Goal: Obtain resource: Download file/media

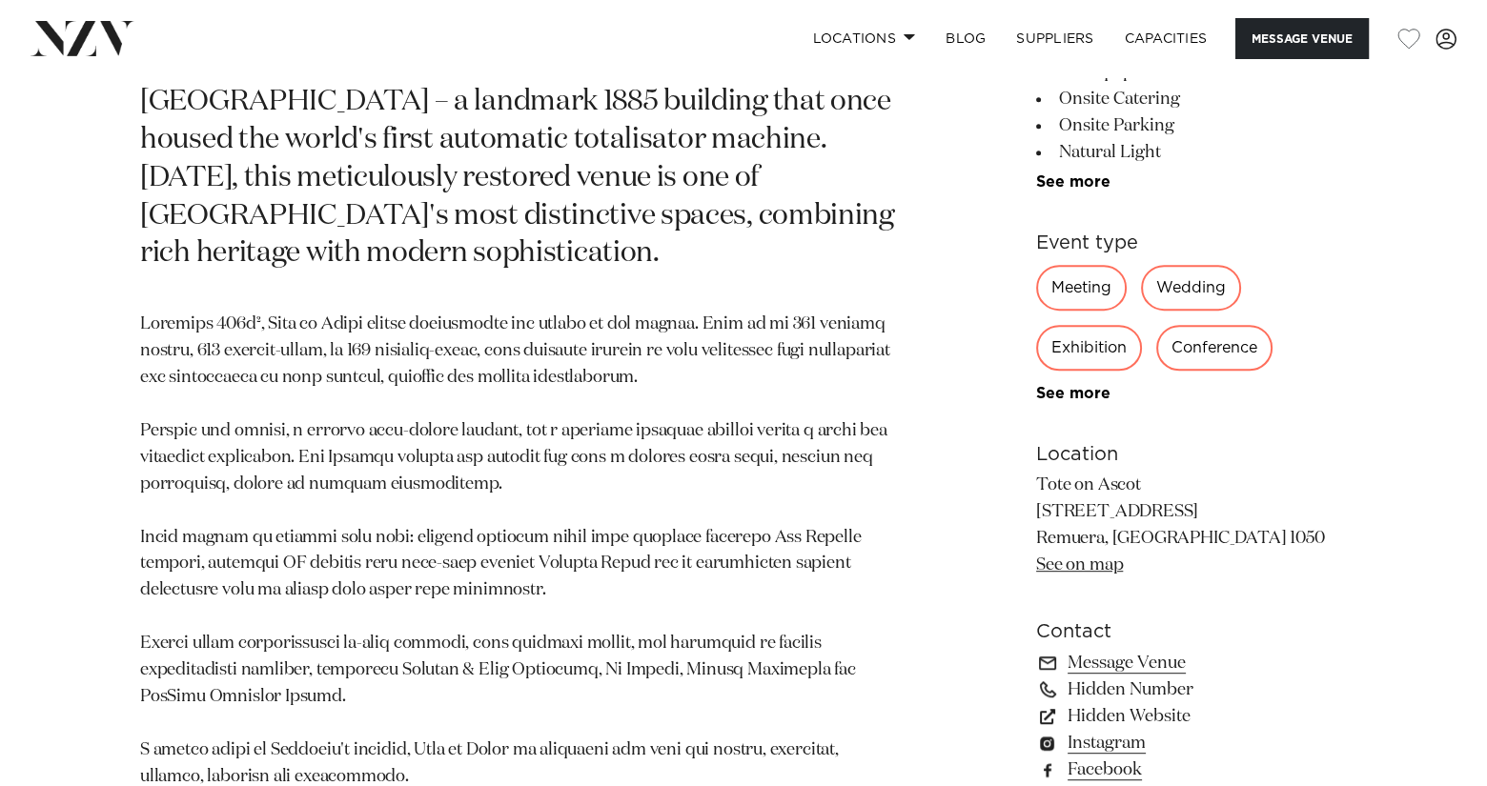
scroll to position [1144, 0]
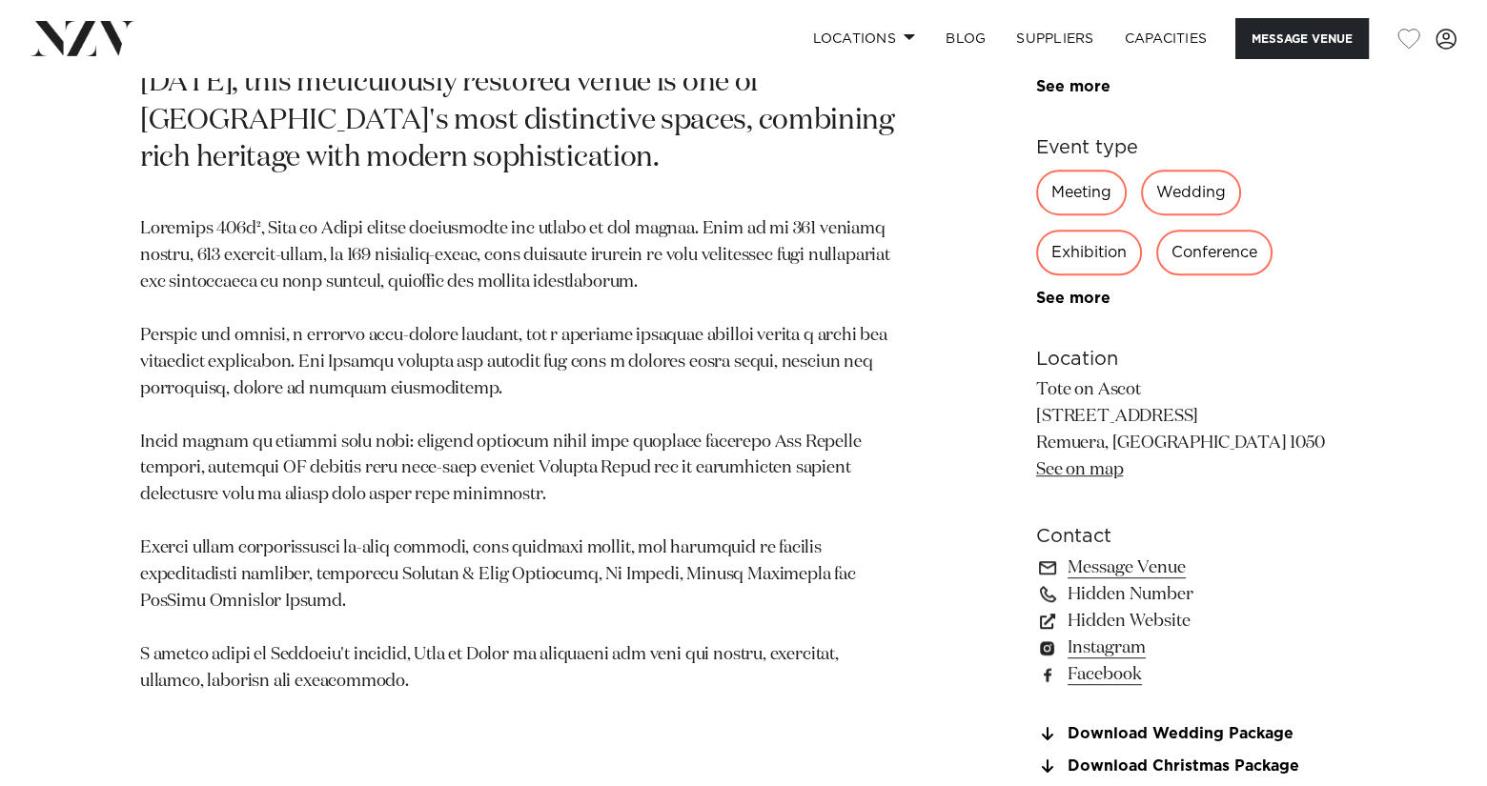
drag, startPoint x: 359, startPoint y: 640, endPoint x: 135, endPoint y: 192, distance: 501.7
click at [135, 192] on div "Auckland Tote on Ascot At the heart of [GEOGRAPHIC_DATA] stands Tote on [GEOGRA…" at bounding box center [743, 321] width 1456 height 1047
copy p "Loremips 458d², Sita co Adipi elitse doeiusmodte inc utlabo et dol magnaa. Enim…"
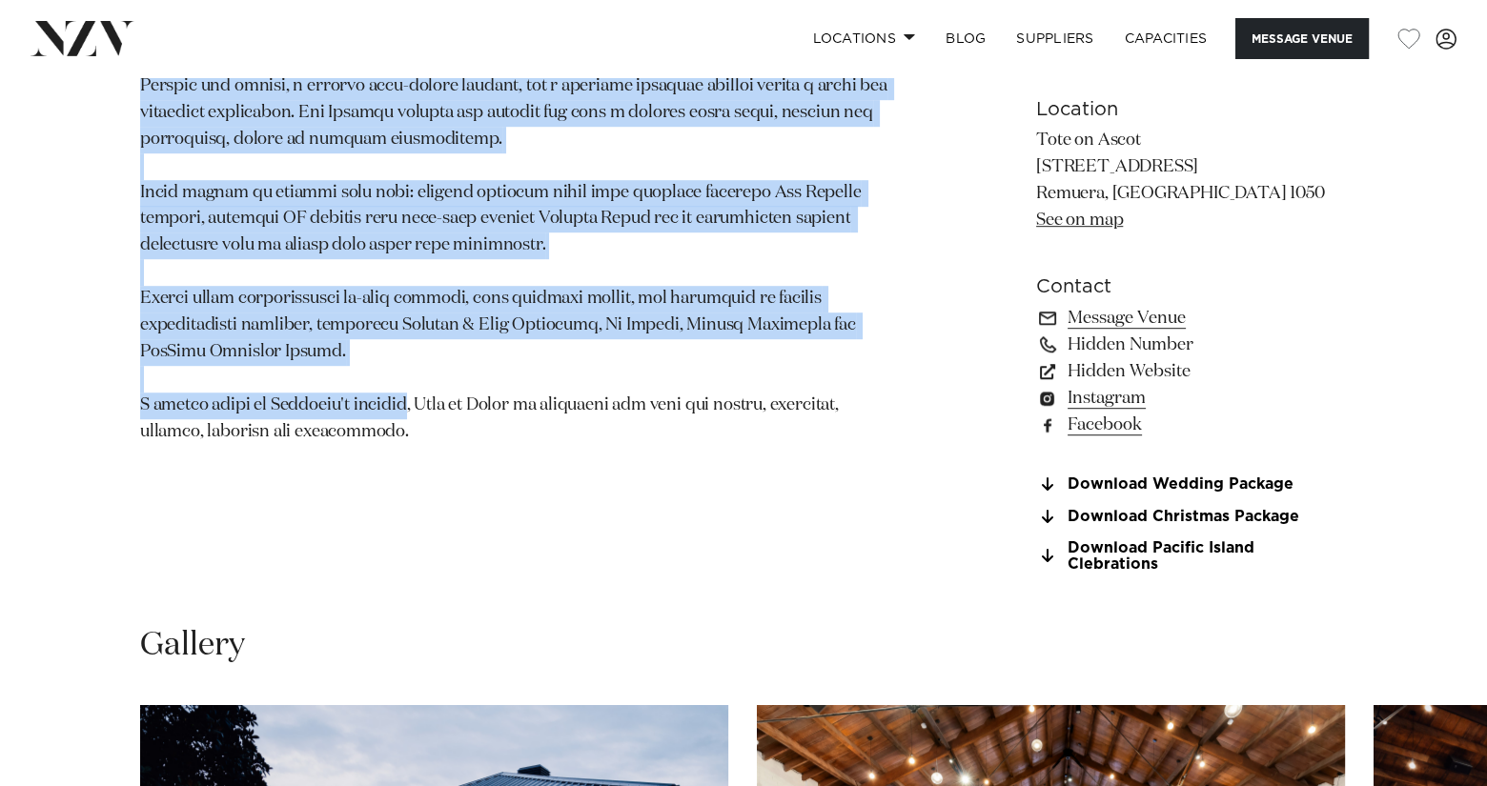
scroll to position [1430, 0]
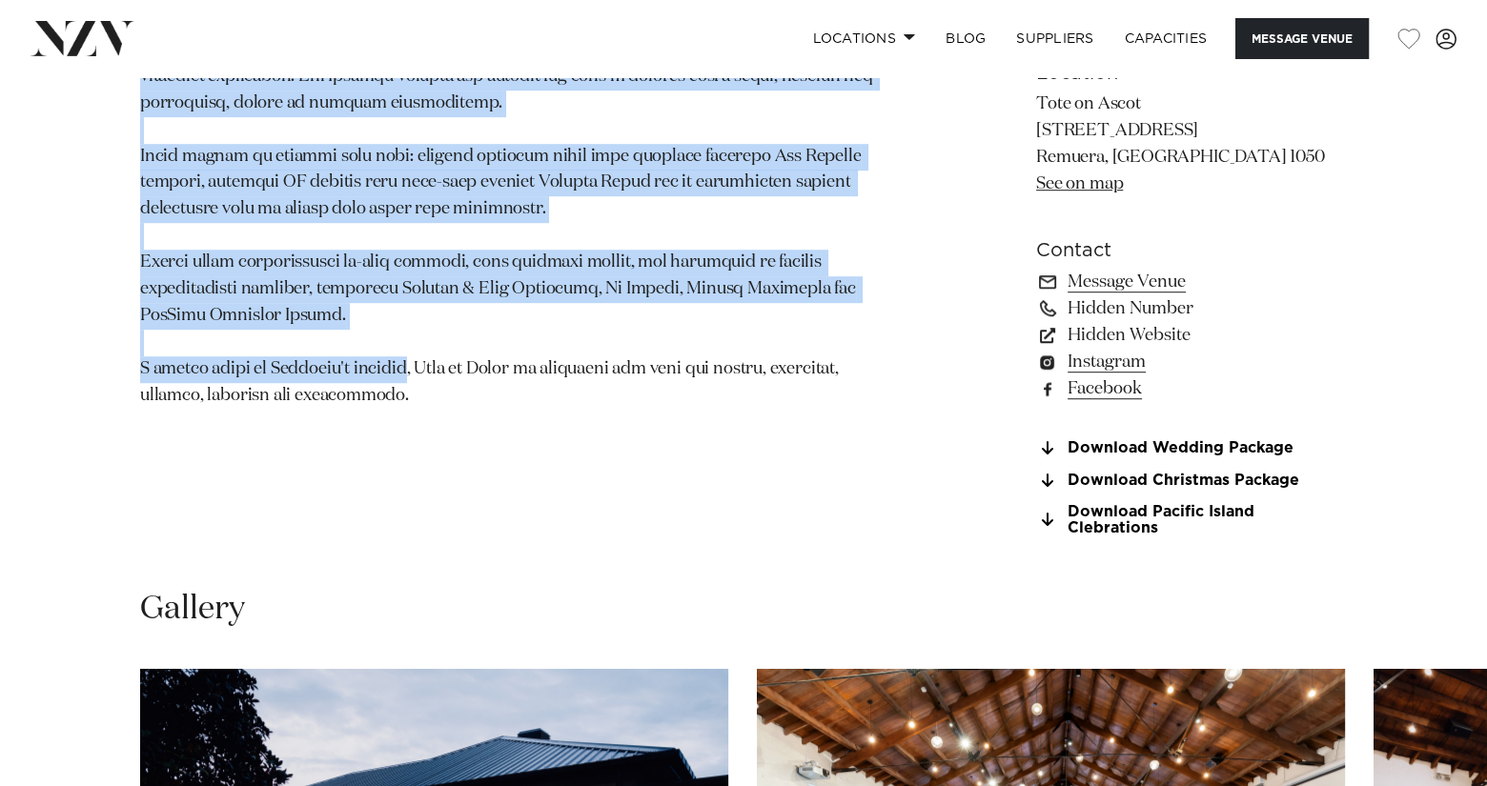
drag, startPoint x: 145, startPoint y: 153, endPoint x: 413, endPoint y: 368, distance: 343.1
click at [413, 368] on section "Auckland Tote on Ascot At the heart of [GEOGRAPHIC_DATA] stands Tote on [GEOGRA…" at bounding box center [520, 35] width 761 height 1047
copy section "Lo ips dolor si Ametconse Adipiscing elitse Doei te Incid – u laboreet 2200 dol…"
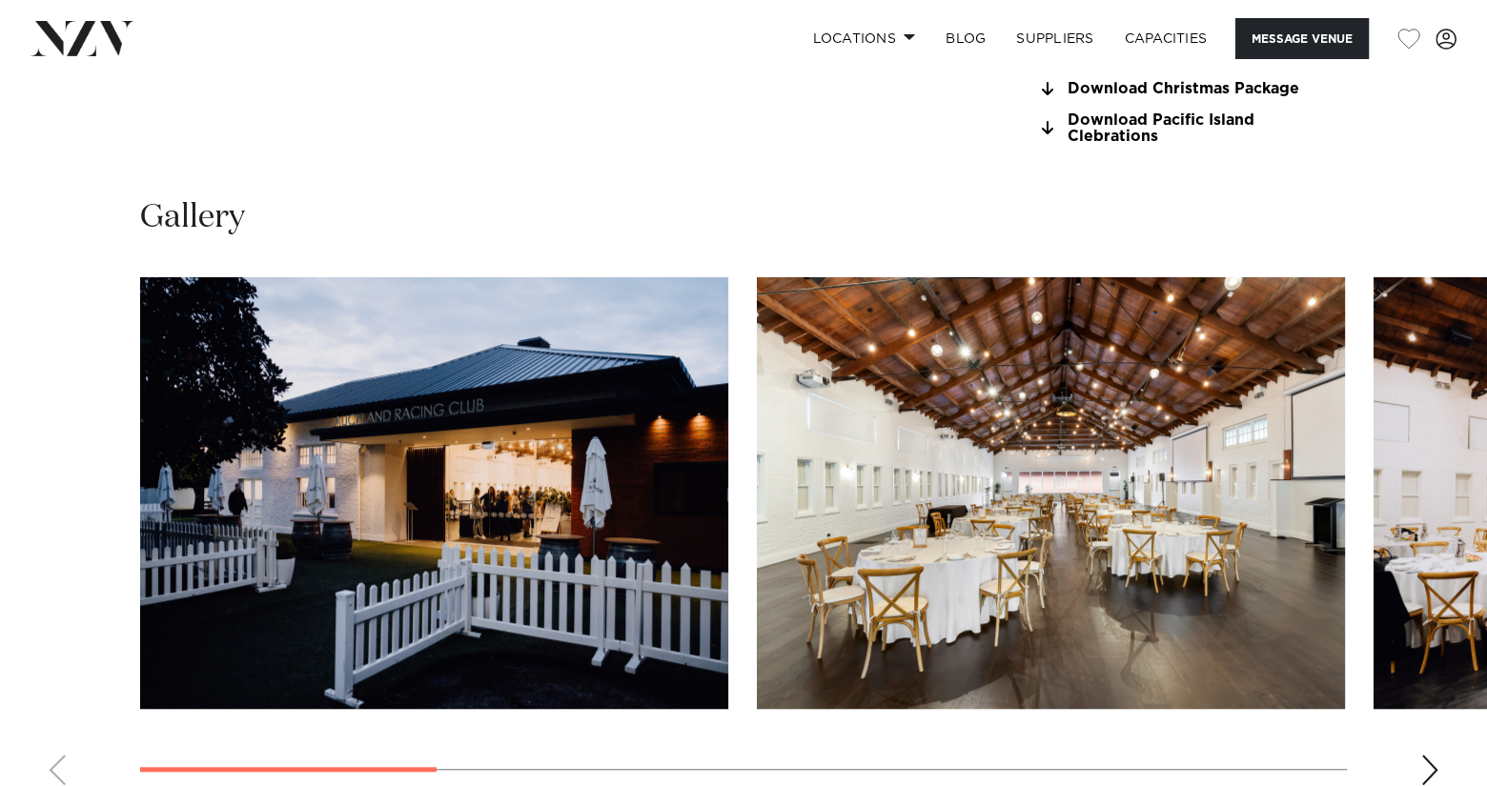
scroll to position [1906, 0]
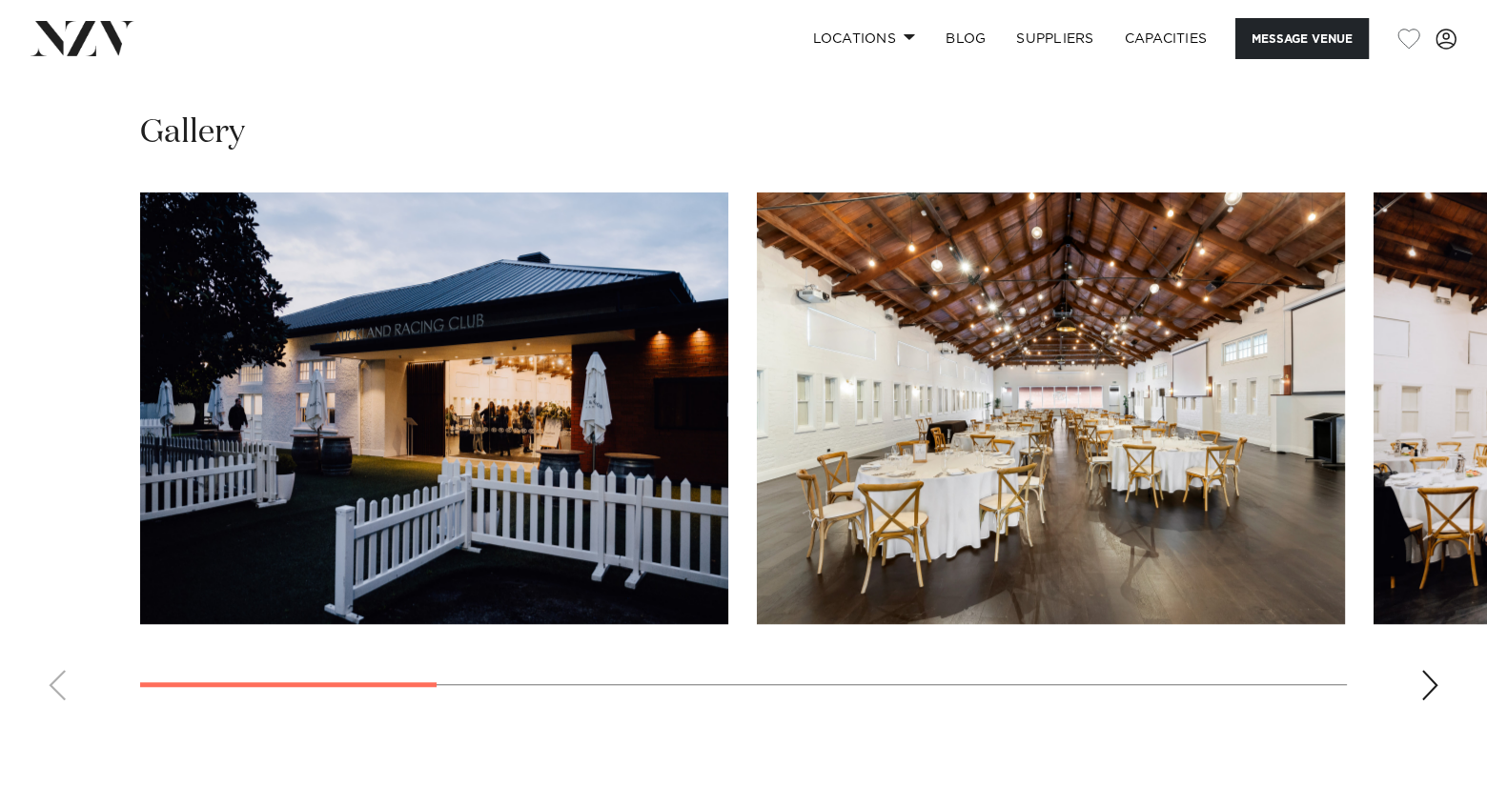
click at [1429, 670] on div "Next slide" at bounding box center [1429, 685] width 19 height 30
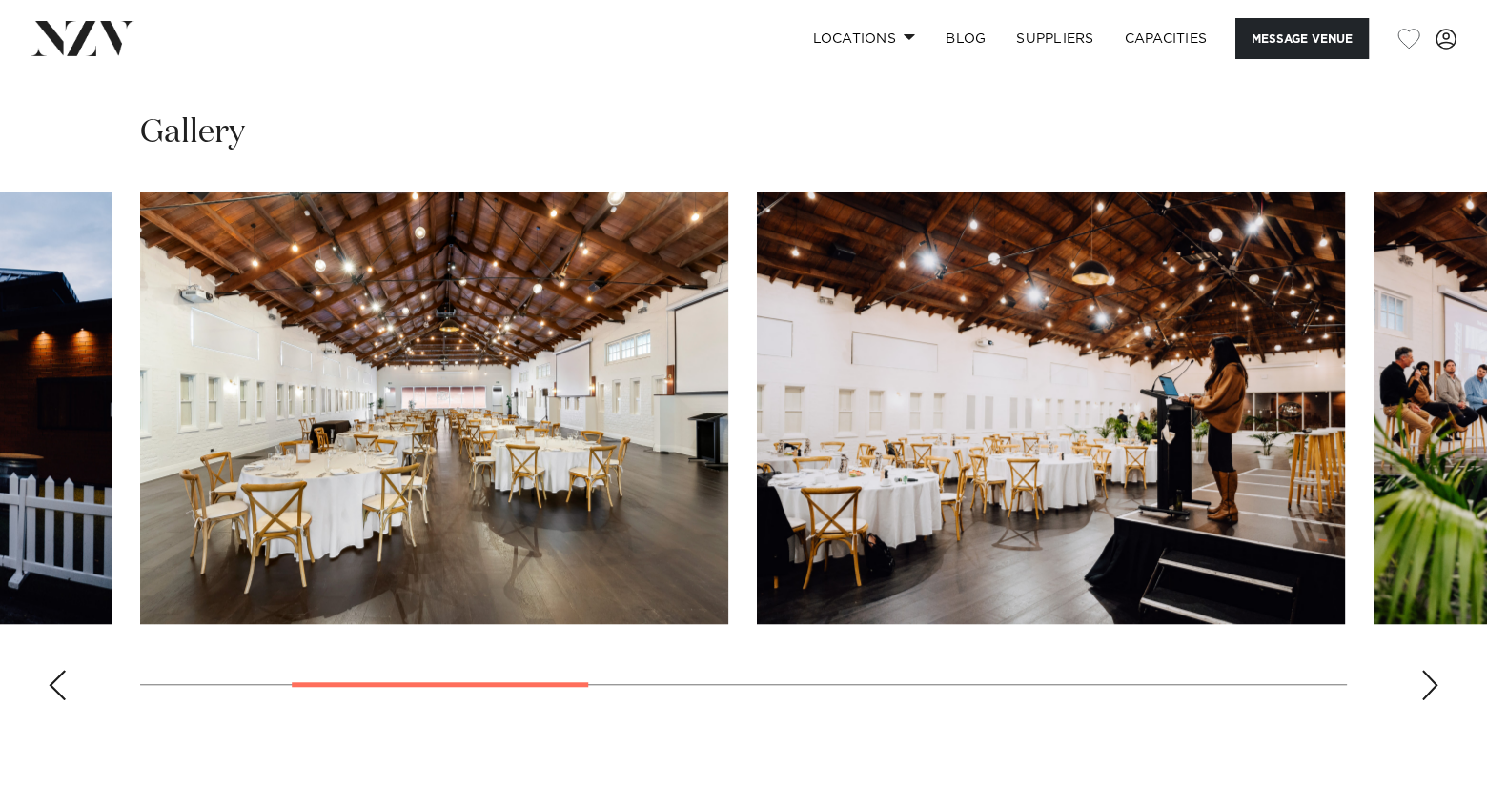
click at [1429, 670] on div "Next slide" at bounding box center [1429, 685] width 19 height 30
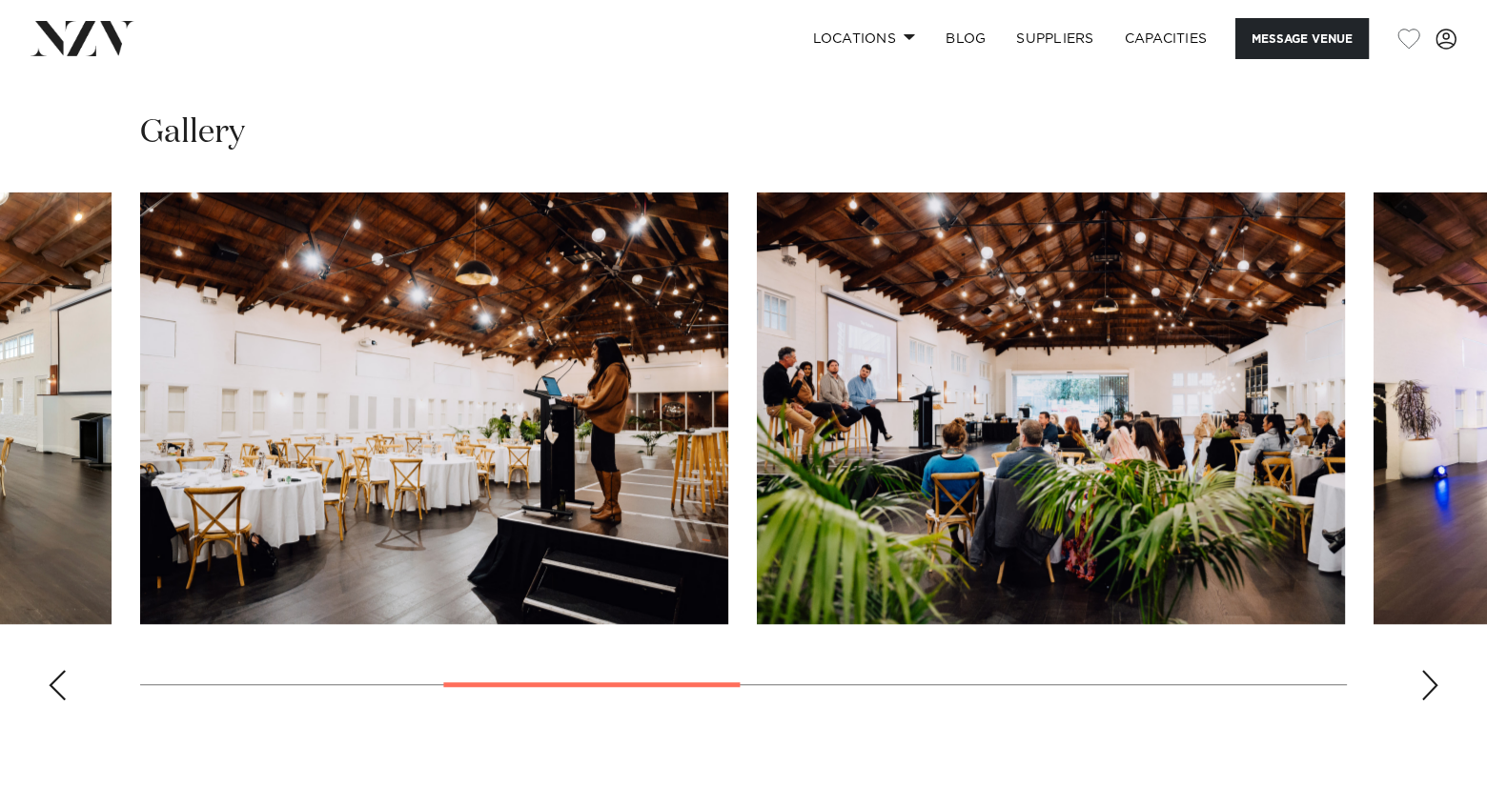
click at [1429, 670] on div "Next slide" at bounding box center [1429, 685] width 19 height 30
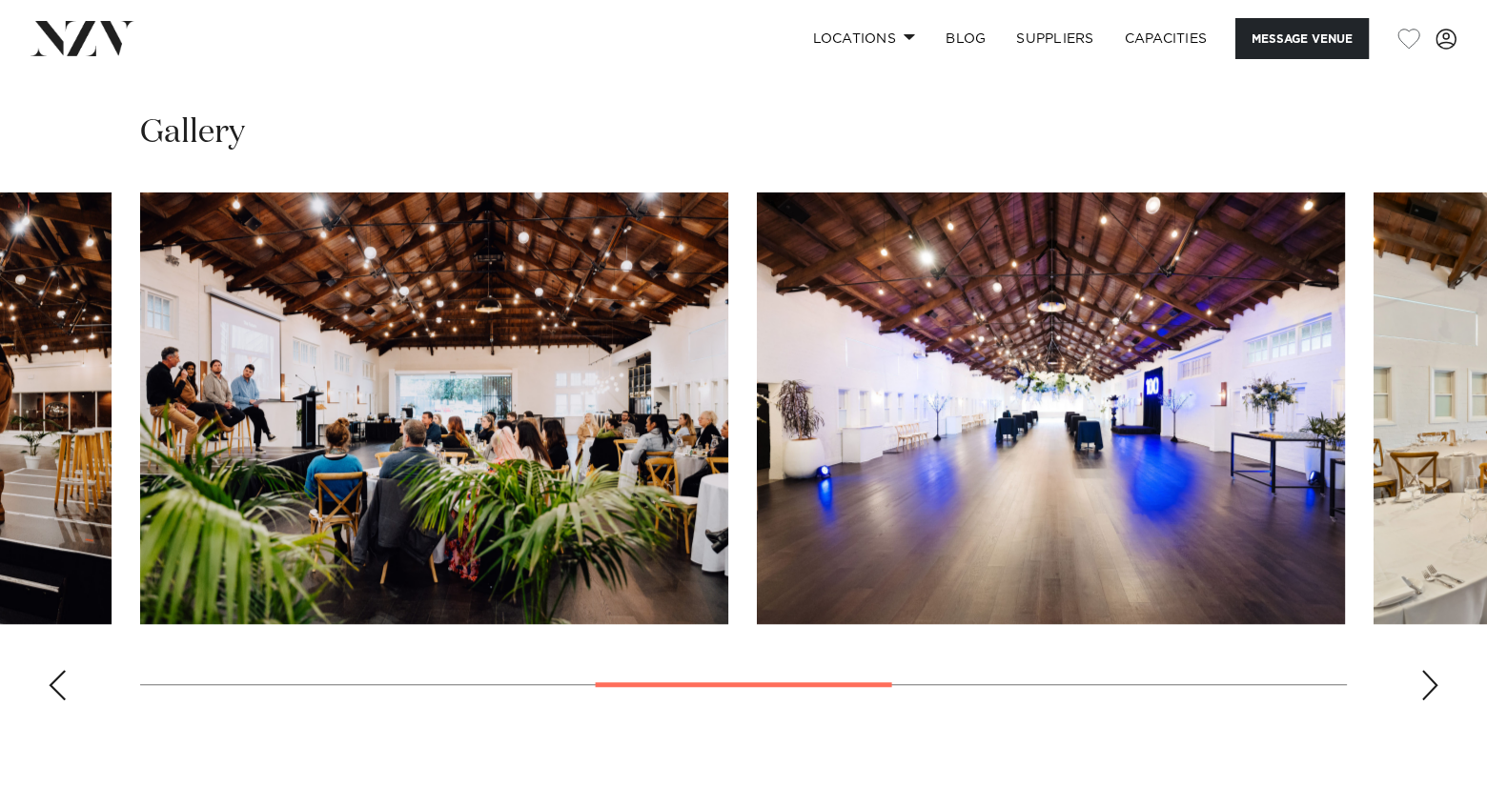
click at [1427, 676] on div "Next slide" at bounding box center [1429, 685] width 19 height 30
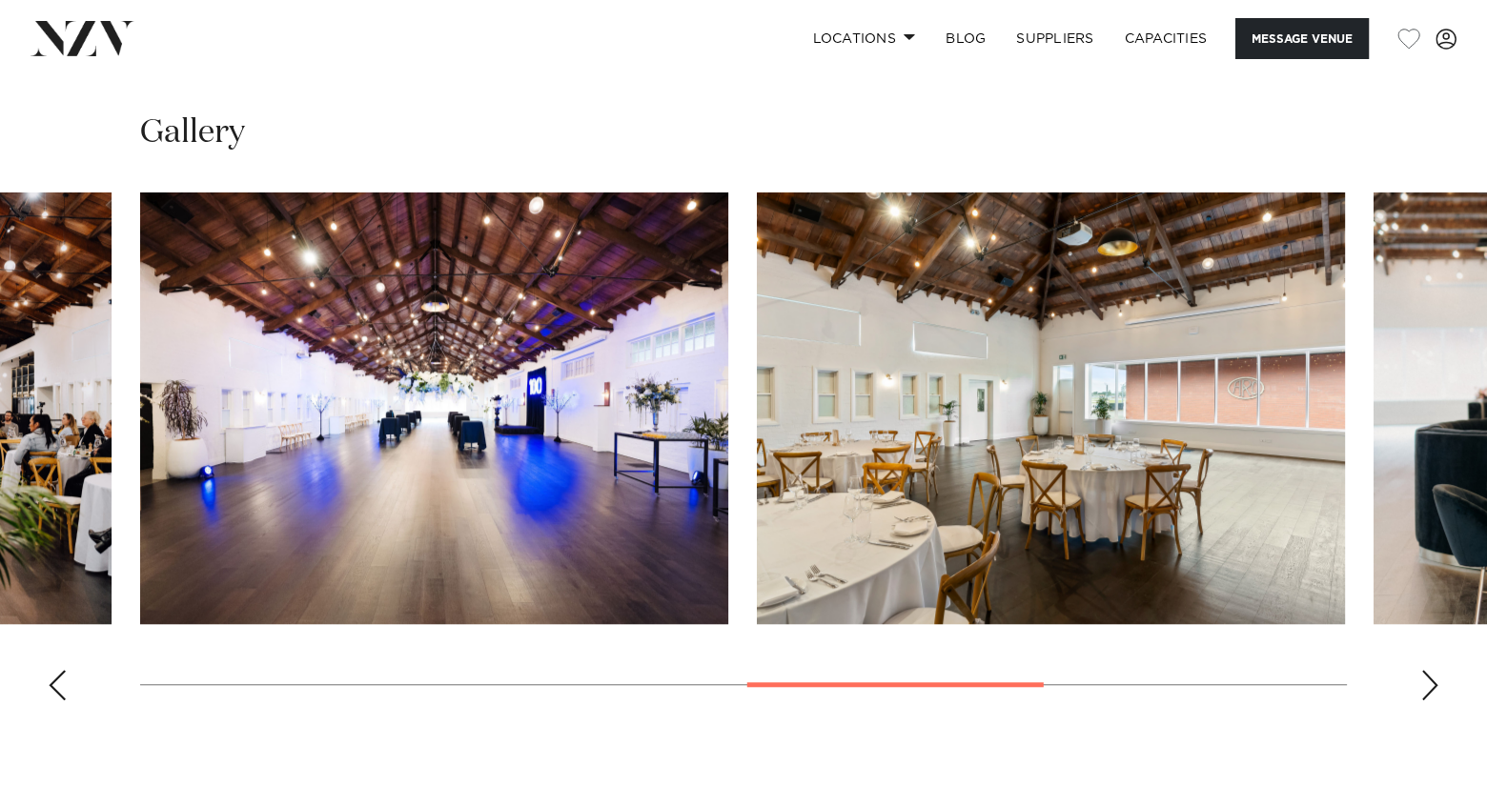
click at [1427, 676] on div "Next slide" at bounding box center [1429, 685] width 19 height 30
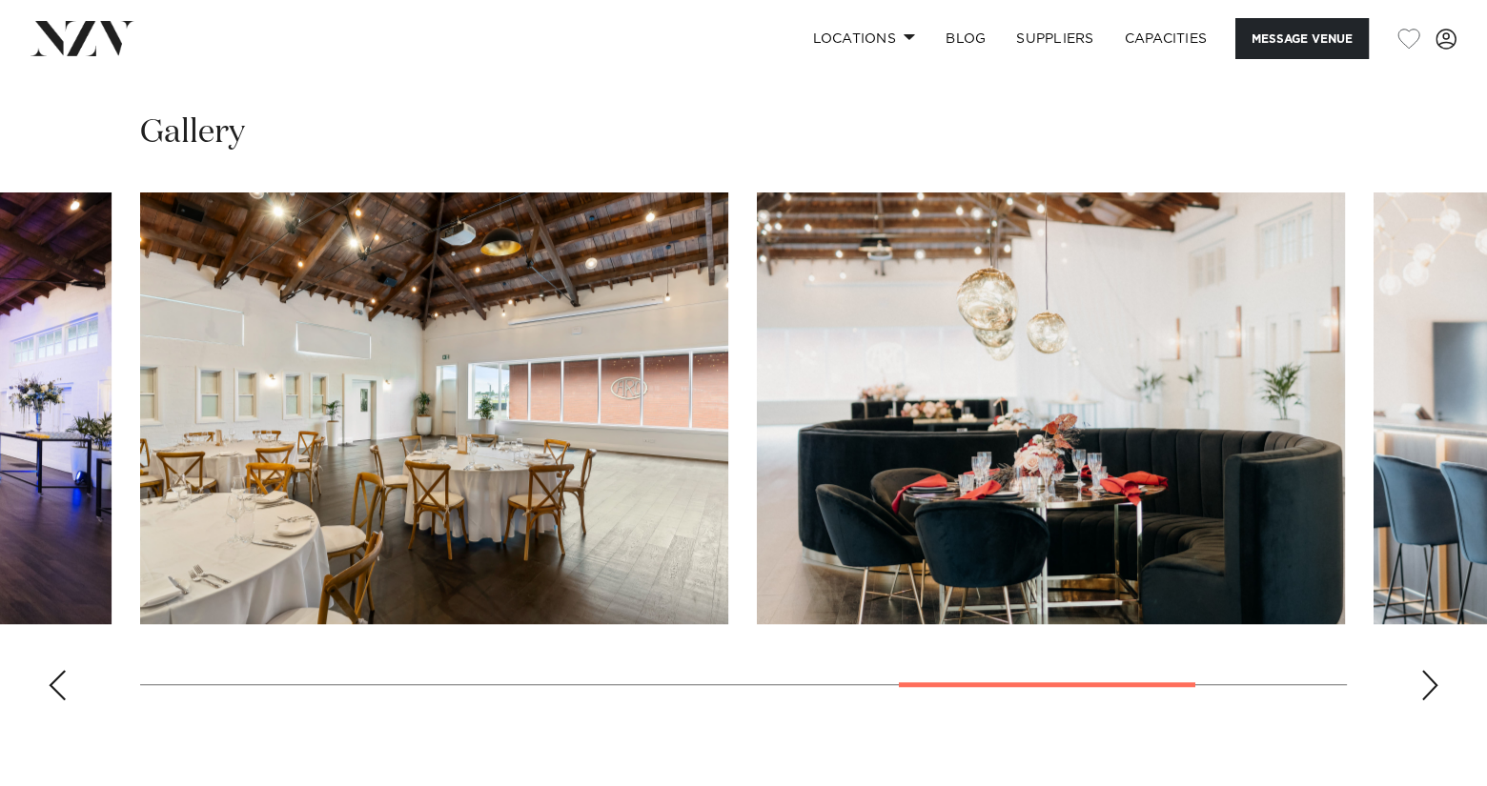
click at [1427, 676] on div "Next slide" at bounding box center [1429, 685] width 19 height 30
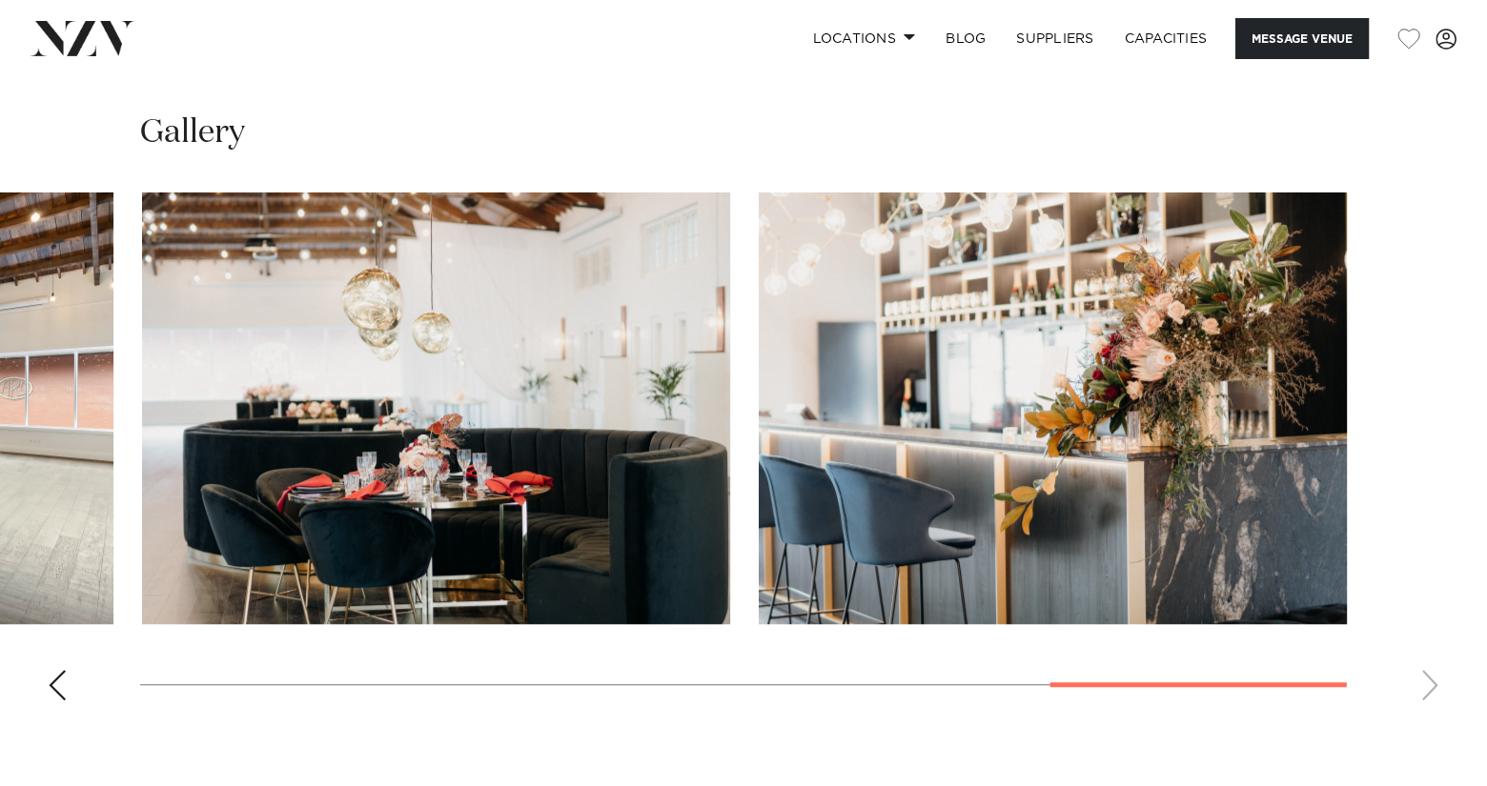
click at [1427, 676] on swiper-container at bounding box center [743, 454] width 1487 height 523
click at [56, 670] on div "Previous slide" at bounding box center [57, 685] width 19 height 30
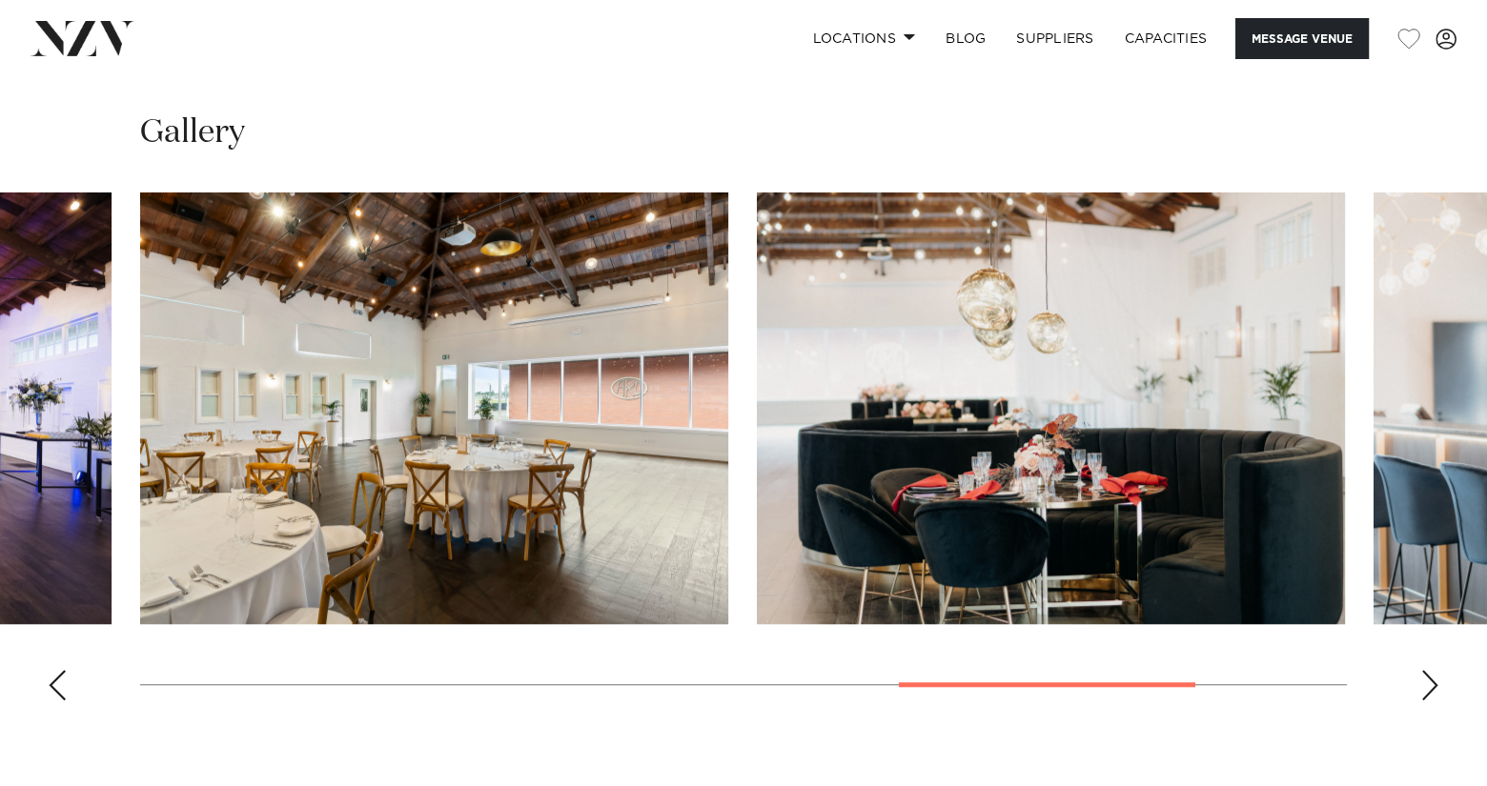
click at [56, 670] on div "Previous slide" at bounding box center [57, 685] width 19 height 30
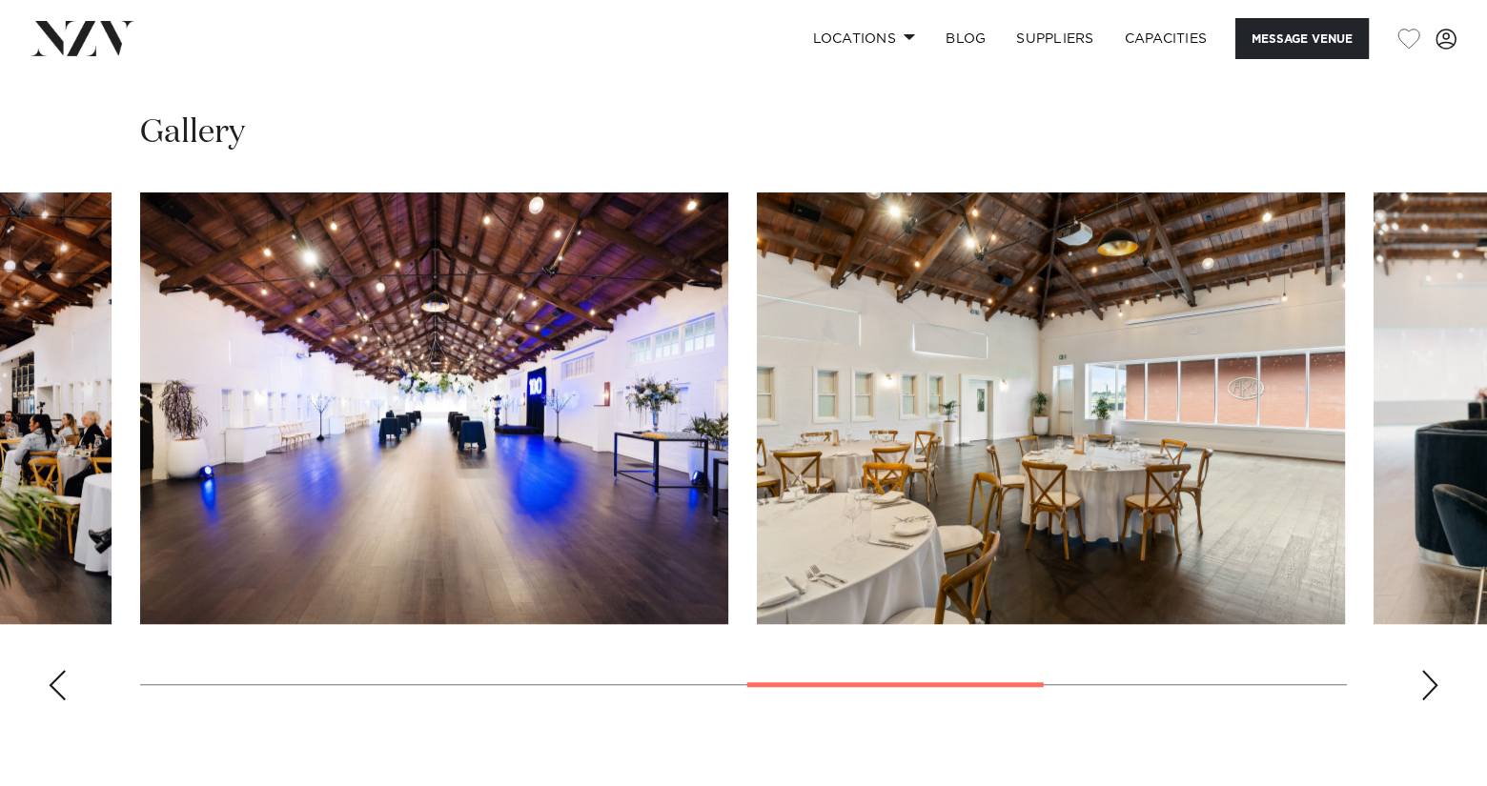
click at [56, 670] on div "Previous slide" at bounding box center [57, 685] width 19 height 30
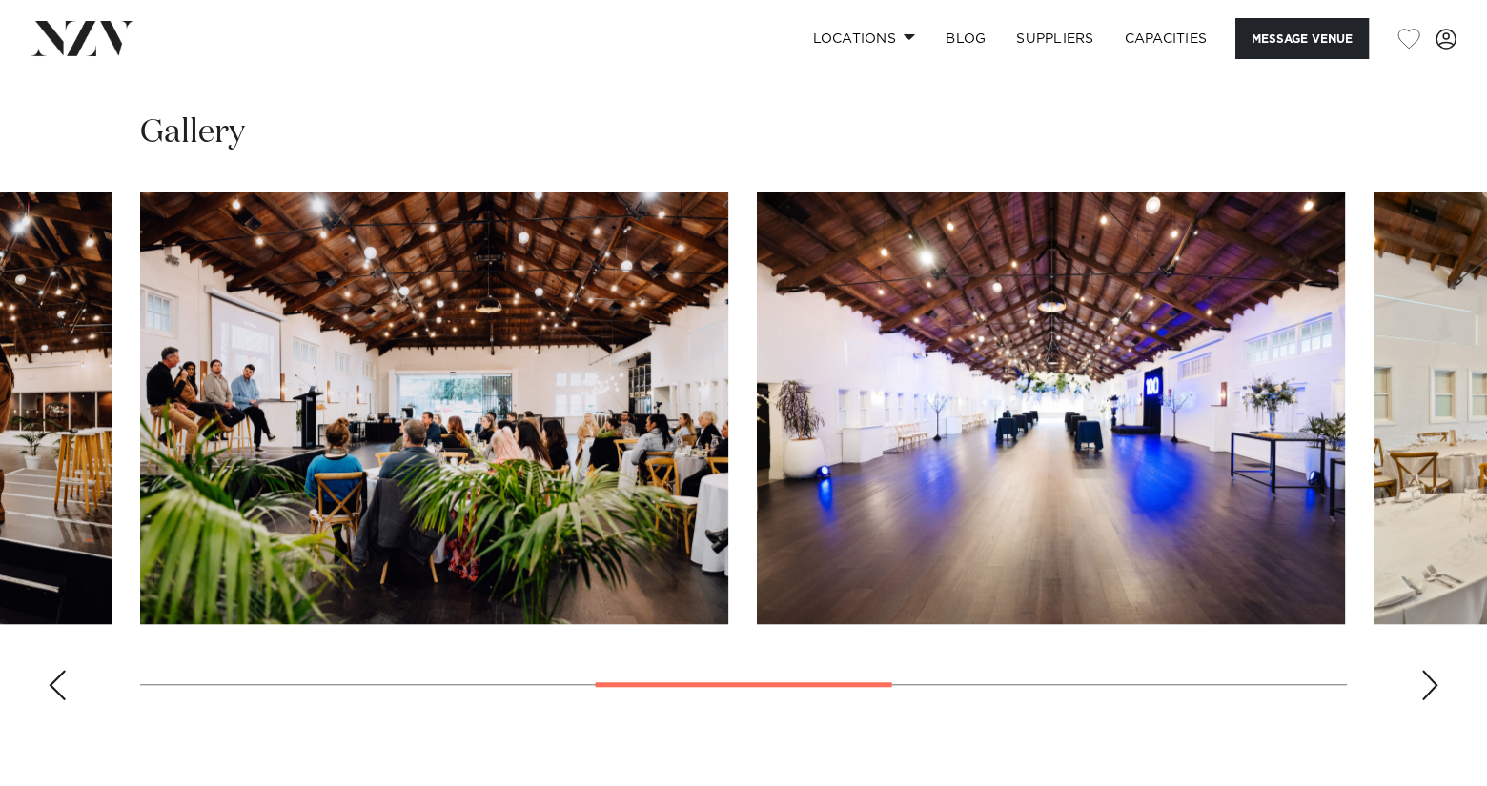
click at [56, 670] on div "Previous slide" at bounding box center [57, 685] width 19 height 30
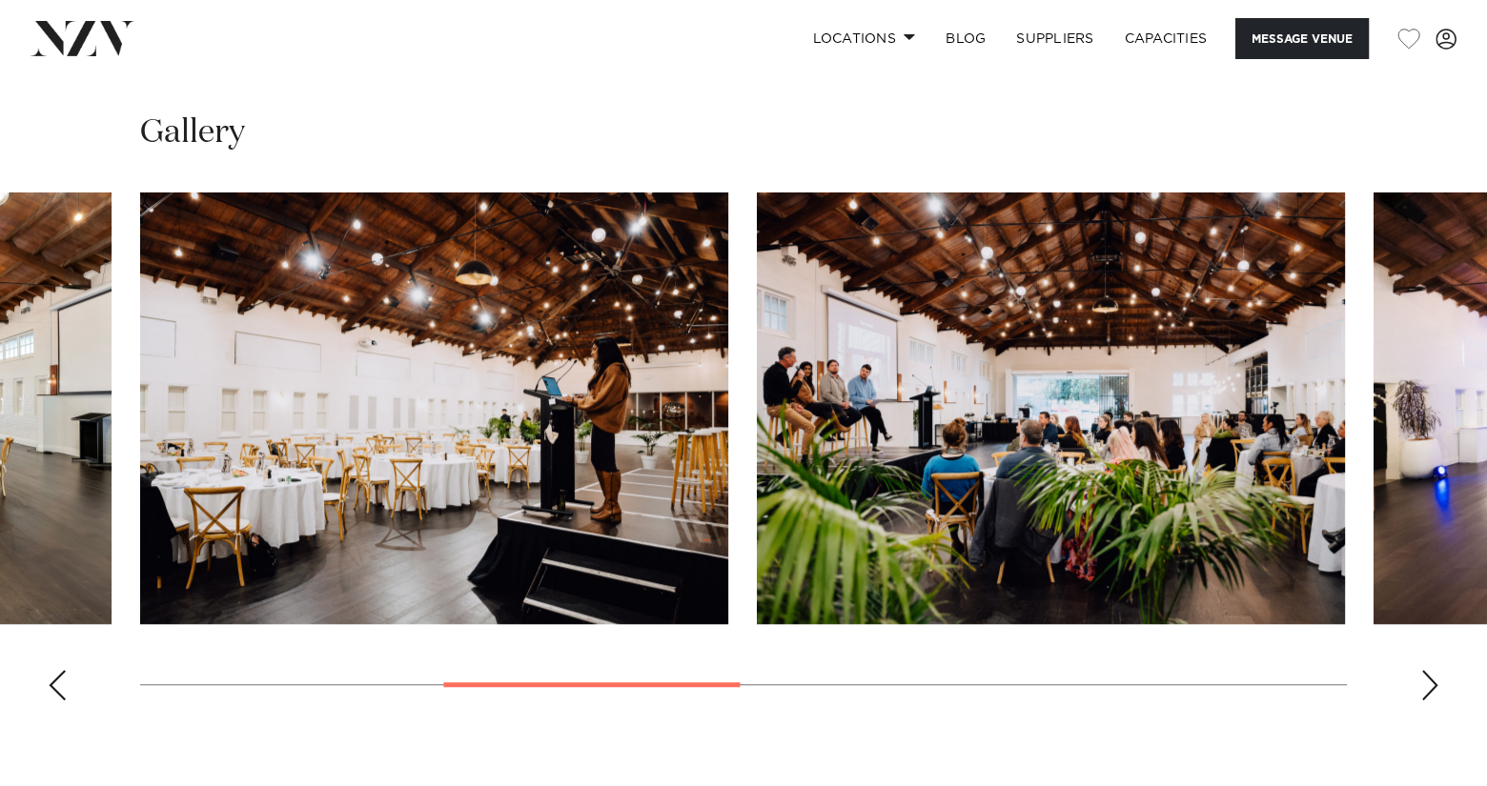
click at [231, 663] on swiper-container at bounding box center [743, 454] width 1487 height 523
click at [242, 673] on swiper-container at bounding box center [743, 454] width 1487 height 523
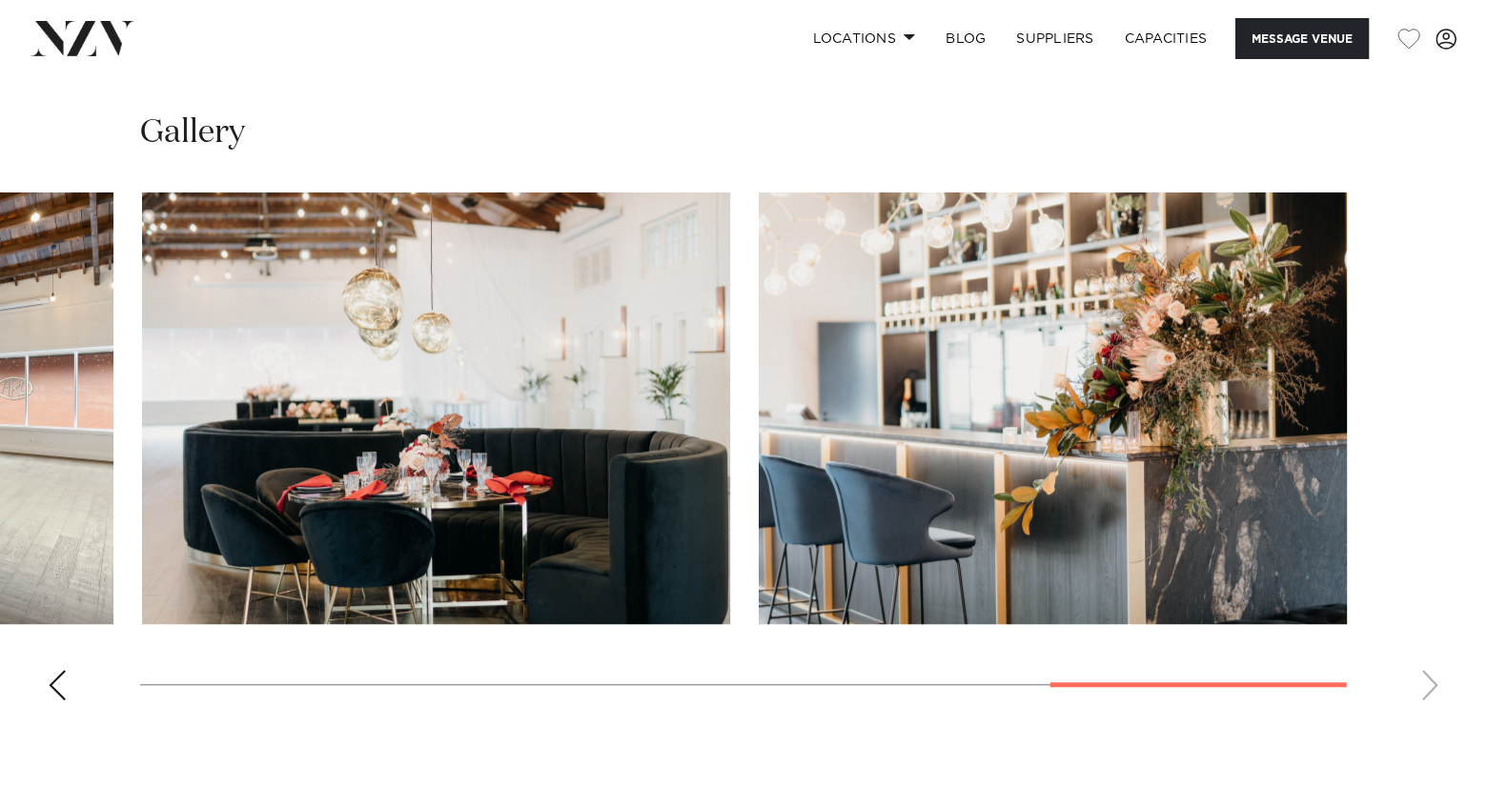
click at [1145, 681] on swiper-container at bounding box center [743, 454] width 1487 height 523
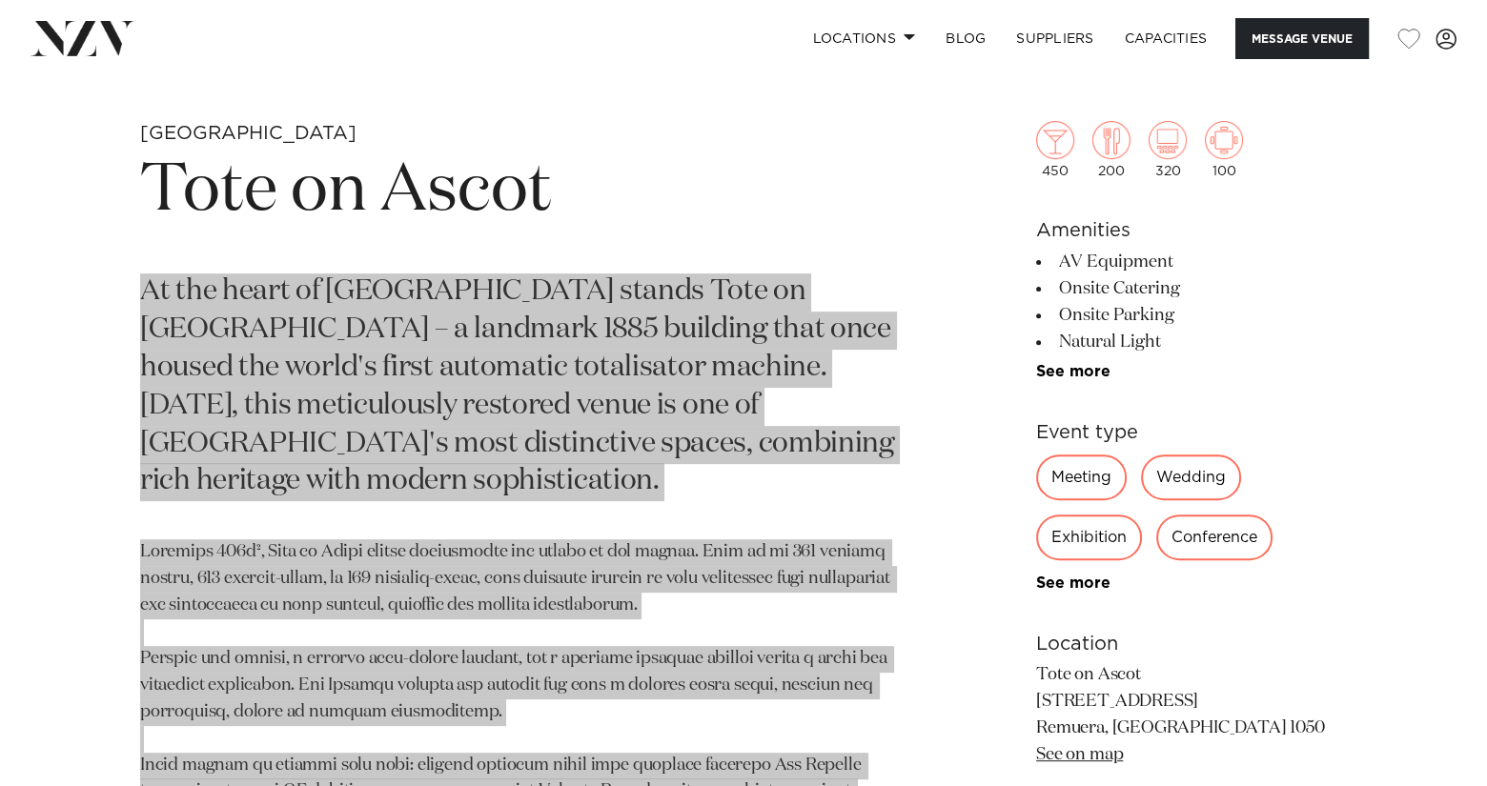
scroll to position [762, 0]
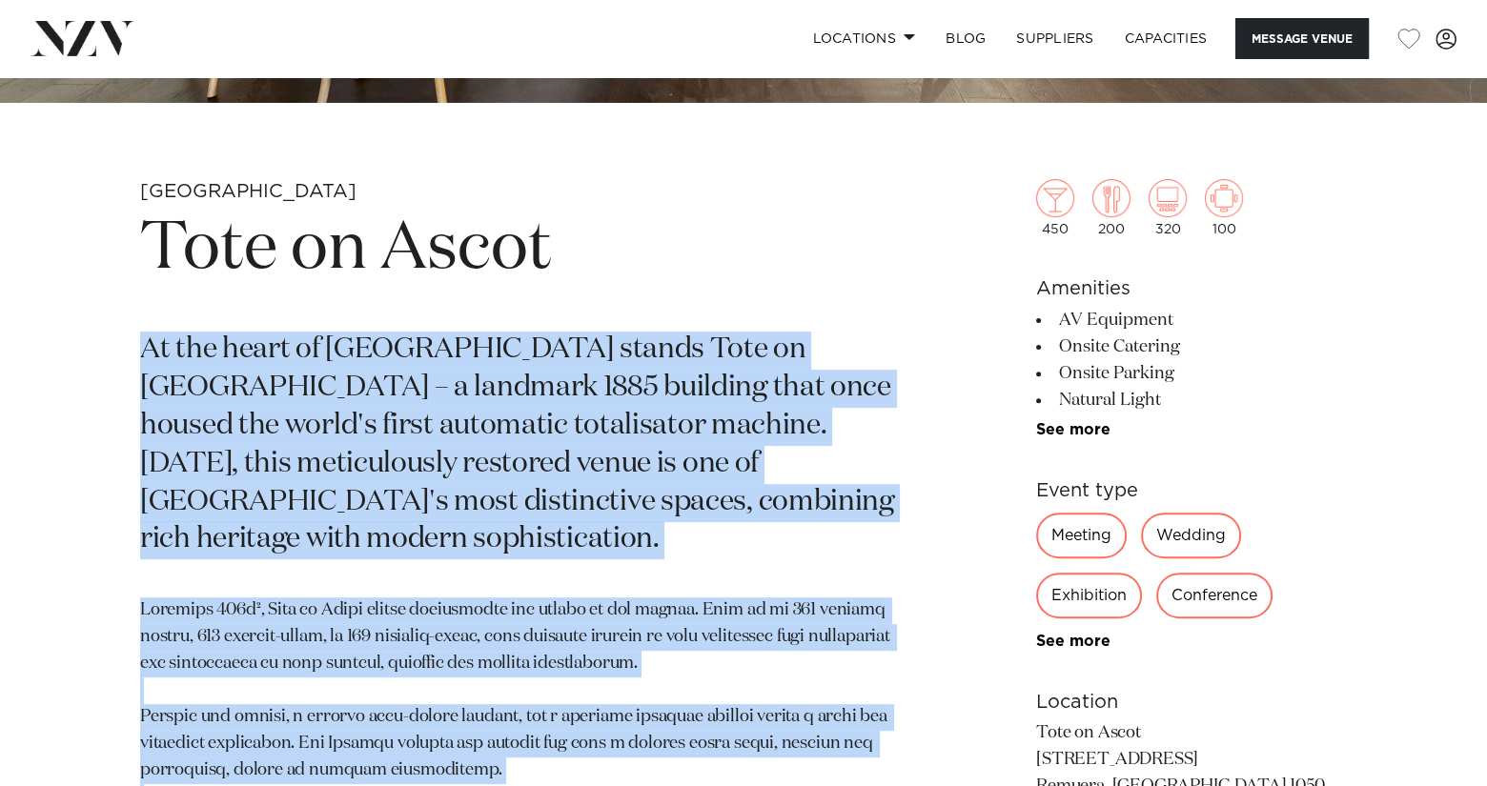
copy section "Lo ips dolor si Ametconse Adipiscing elitse Doei te Incid – u laboreet 2200 dol…"
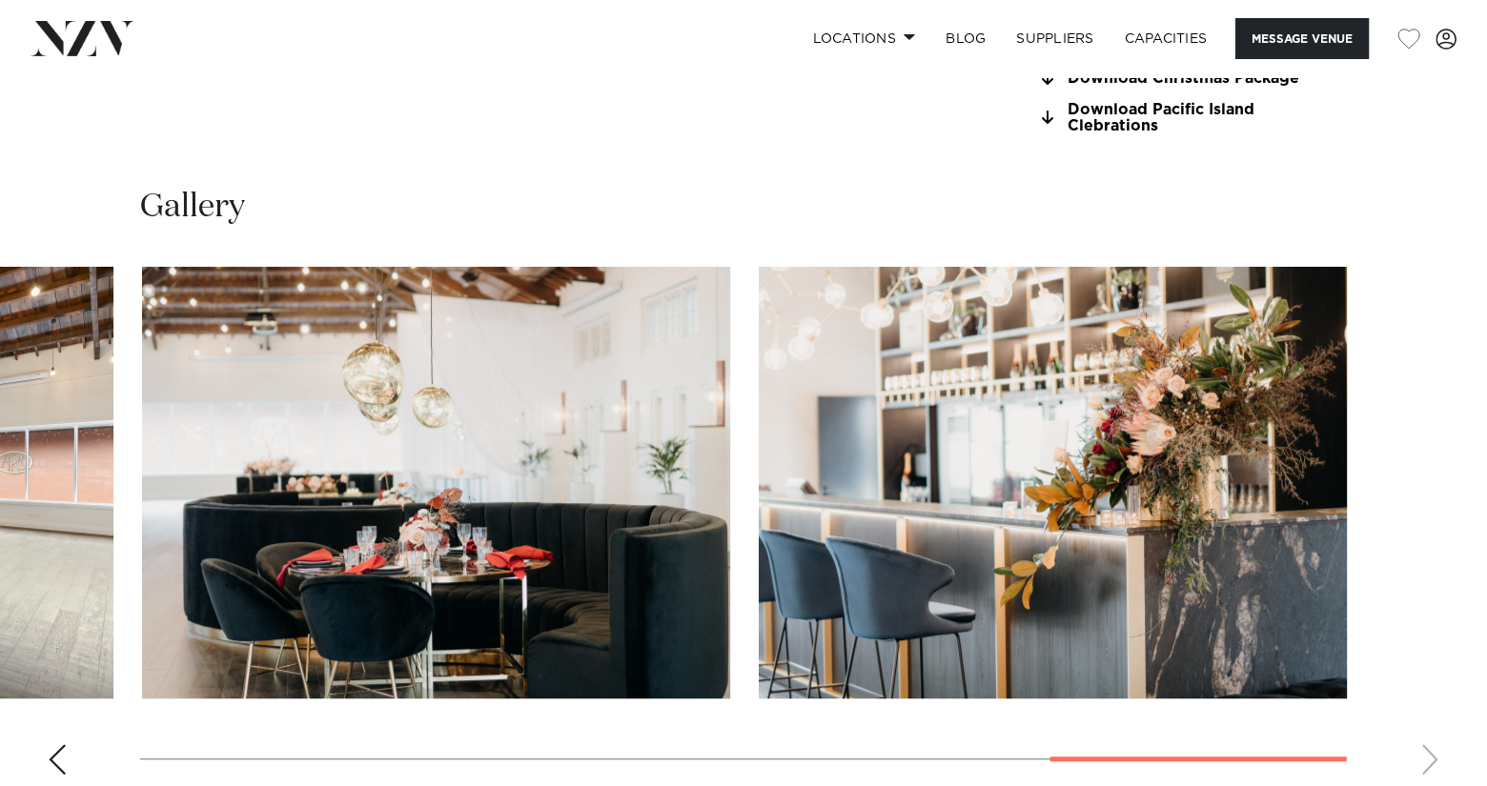
scroll to position [1620, 0]
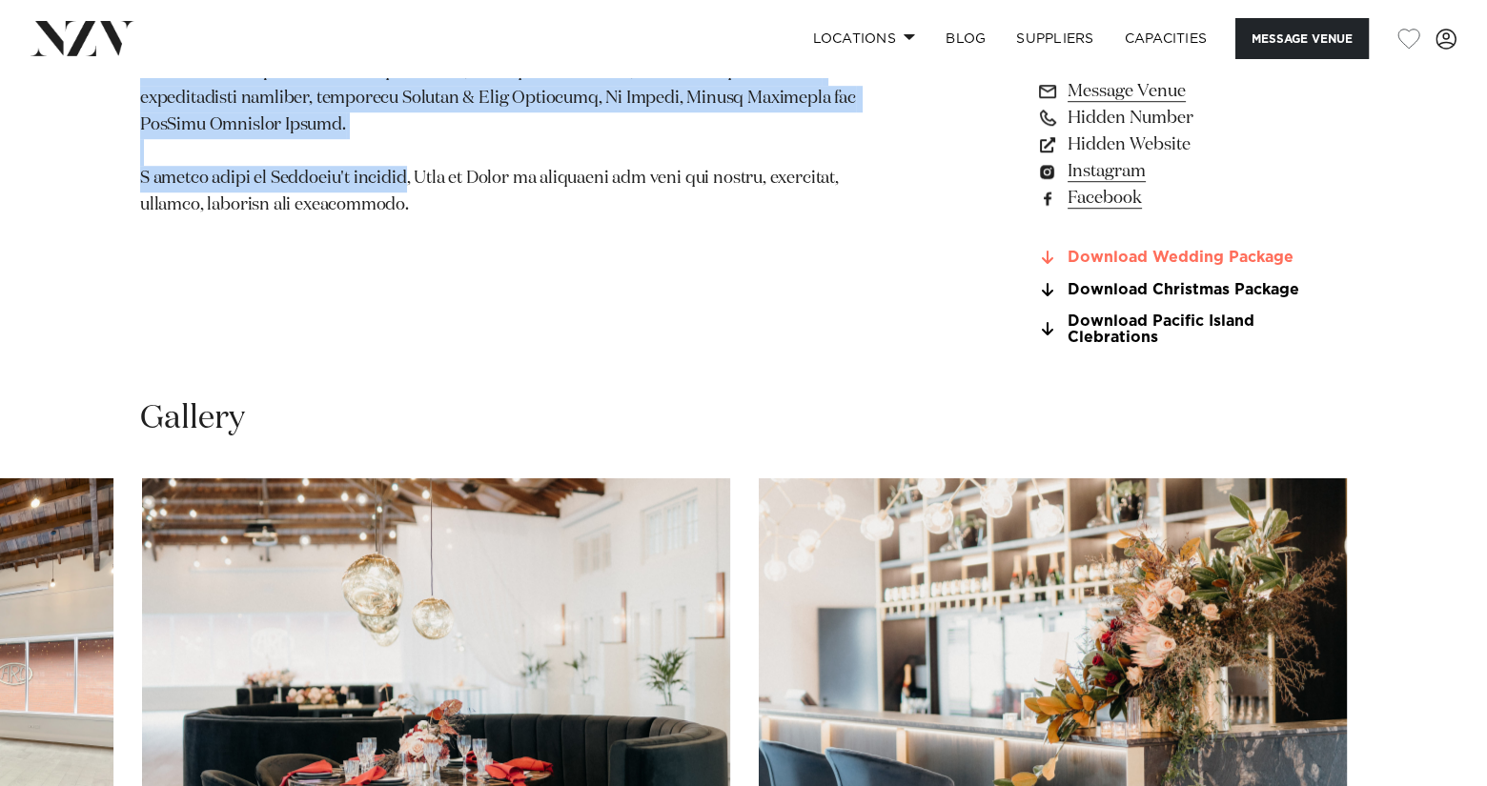
click at [1177, 255] on link "Download Wedding Package" at bounding box center [1191, 258] width 311 height 17
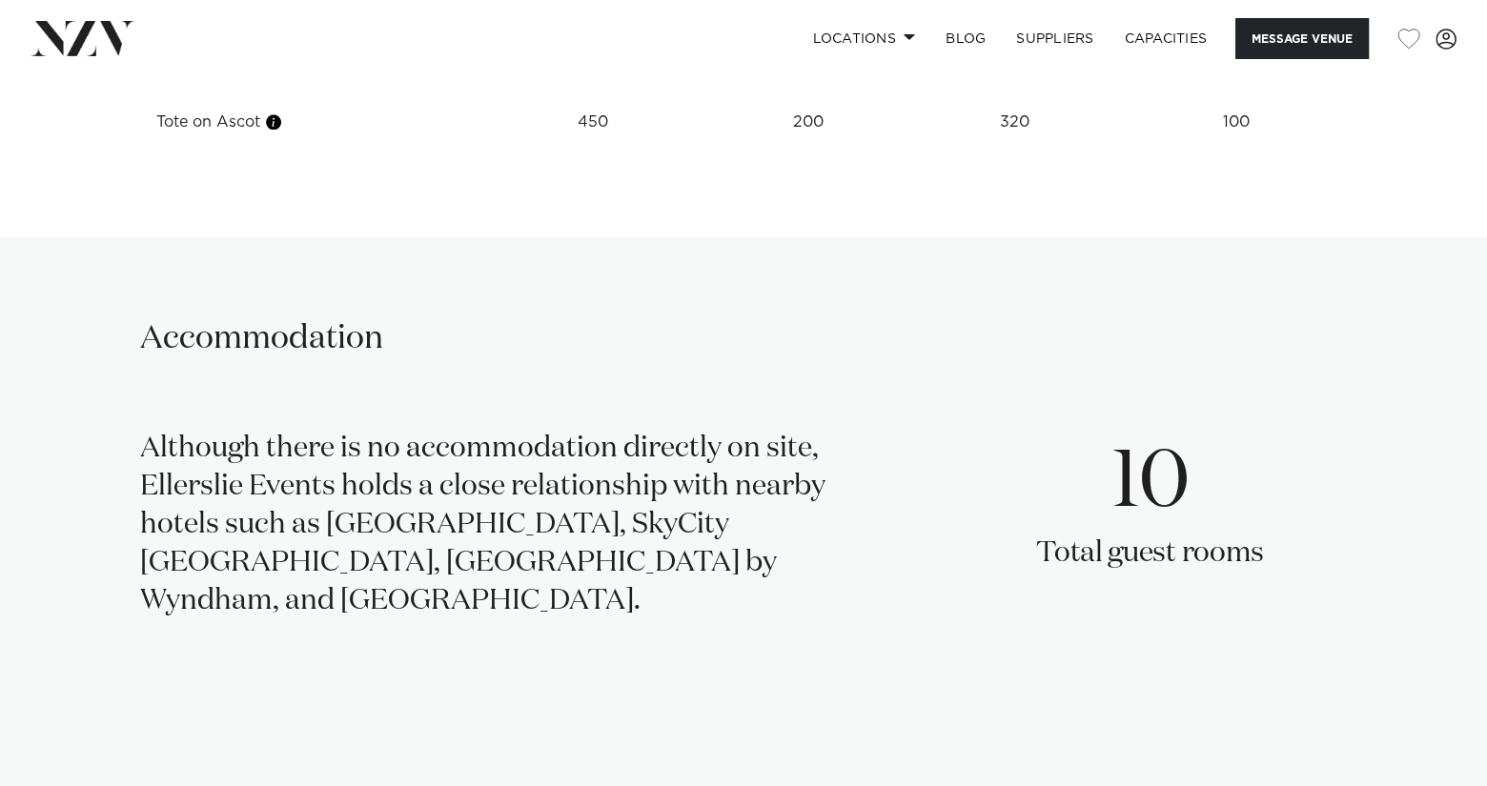
scroll to position [2954, 0]
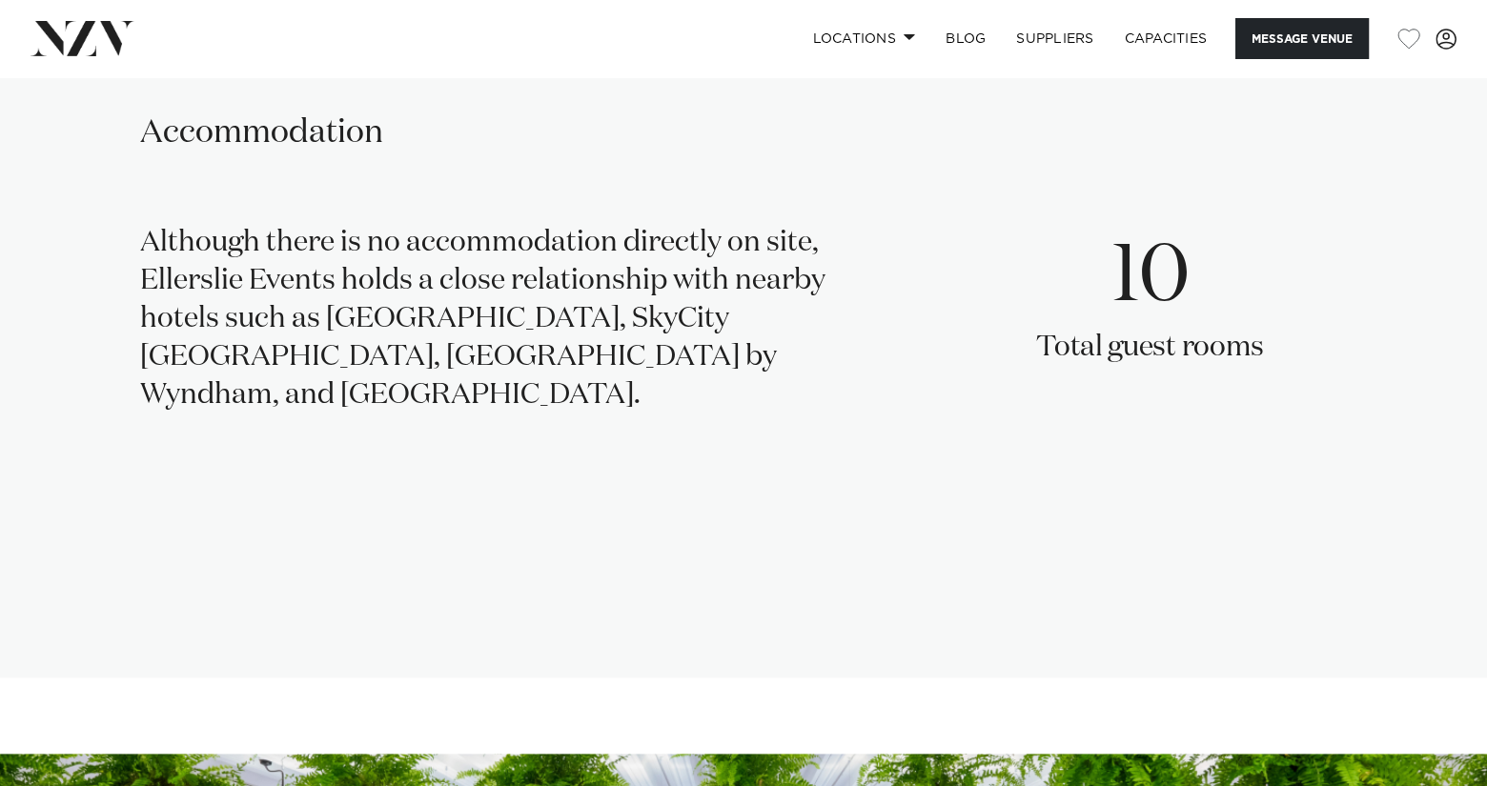
drag, startPoint x: 396, startPoint y: 393, endPoint x: 121, endPoint y: 228, distance: 321.0
click at [121, 228] on div "Accommodation Although there is no accommodation directly on site, Ellerslie Ev…" at bounding box center [743, 354] width 1456 height 484
copy div "Although there is no accommodation directly on site, Ellerslie Events holds a c…"
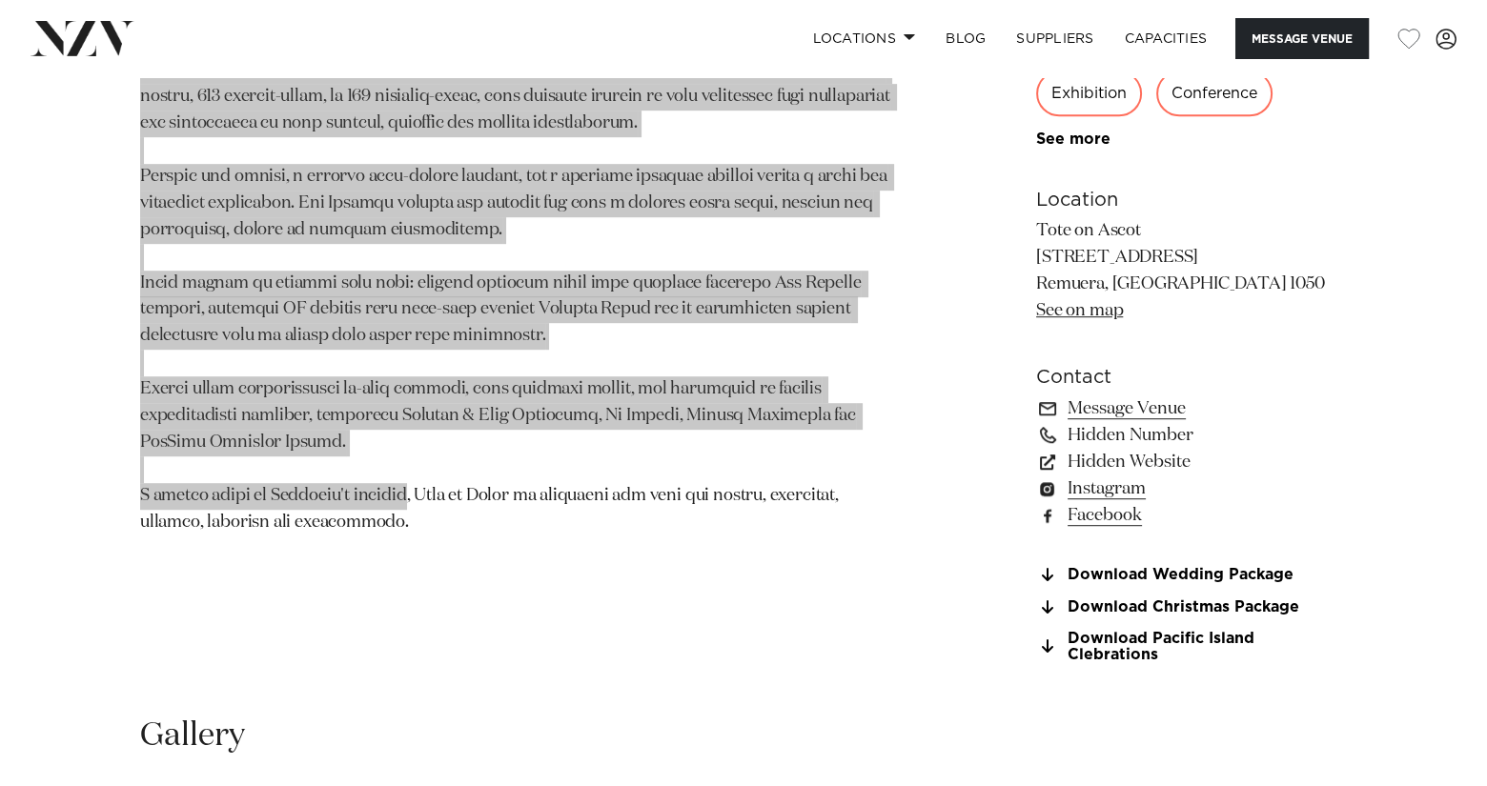
scroll to position [1208, 0]
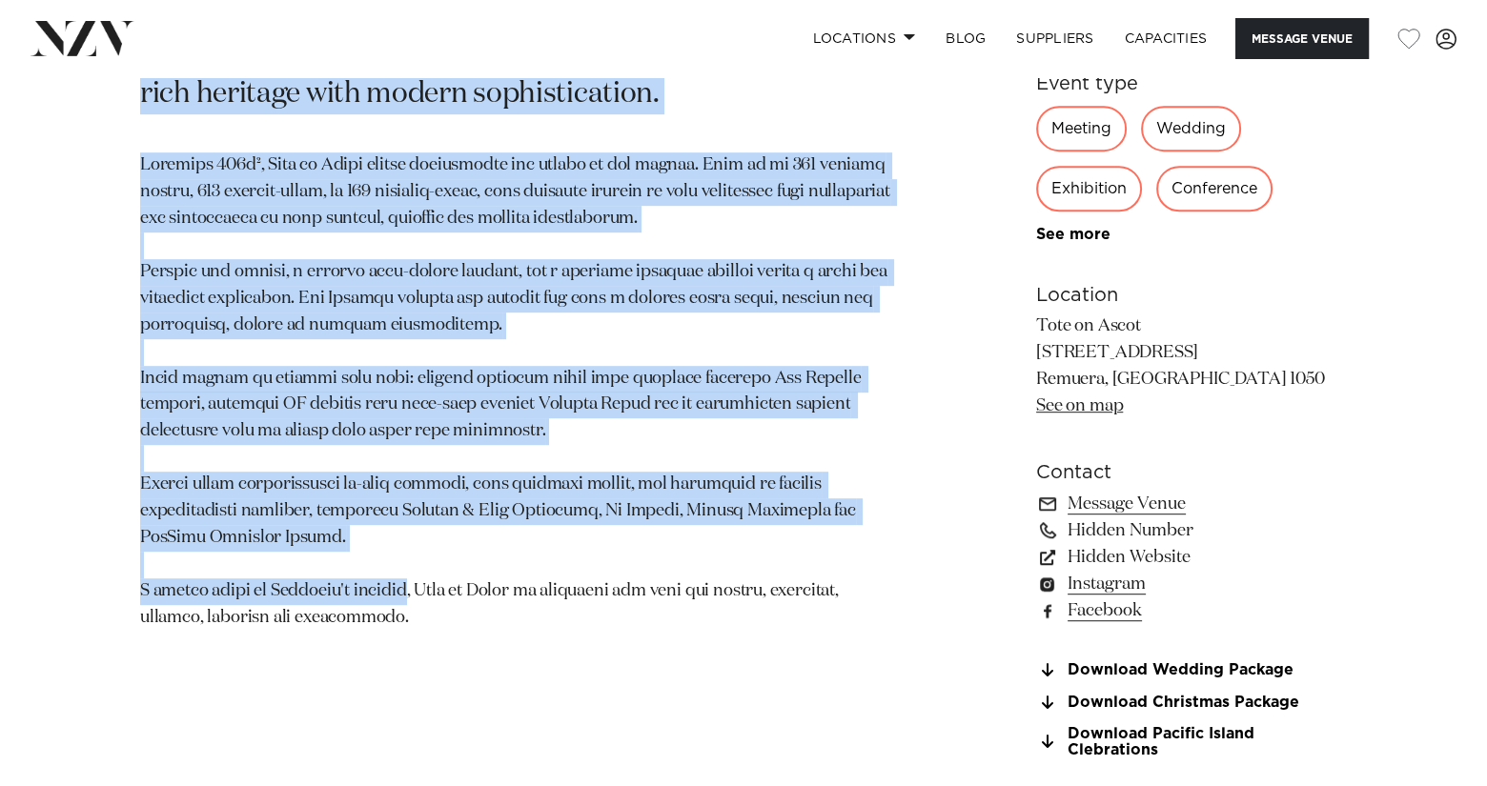
drag, startPoint x: 364, startPoint y: 573, endPoint x: 122, endPoint y: 554, distance: 242.8
click at [122, 554] on div "Auckland Tote on Ascot At the heart of [GEOGRAPHIC_DATA] stands Tote on [GEOGRA…" at bounding box center [743, 257] width 1456 height 1047
copy p "A unique piece of Auckland's history, Tote on Ascot is available for hire for e…"
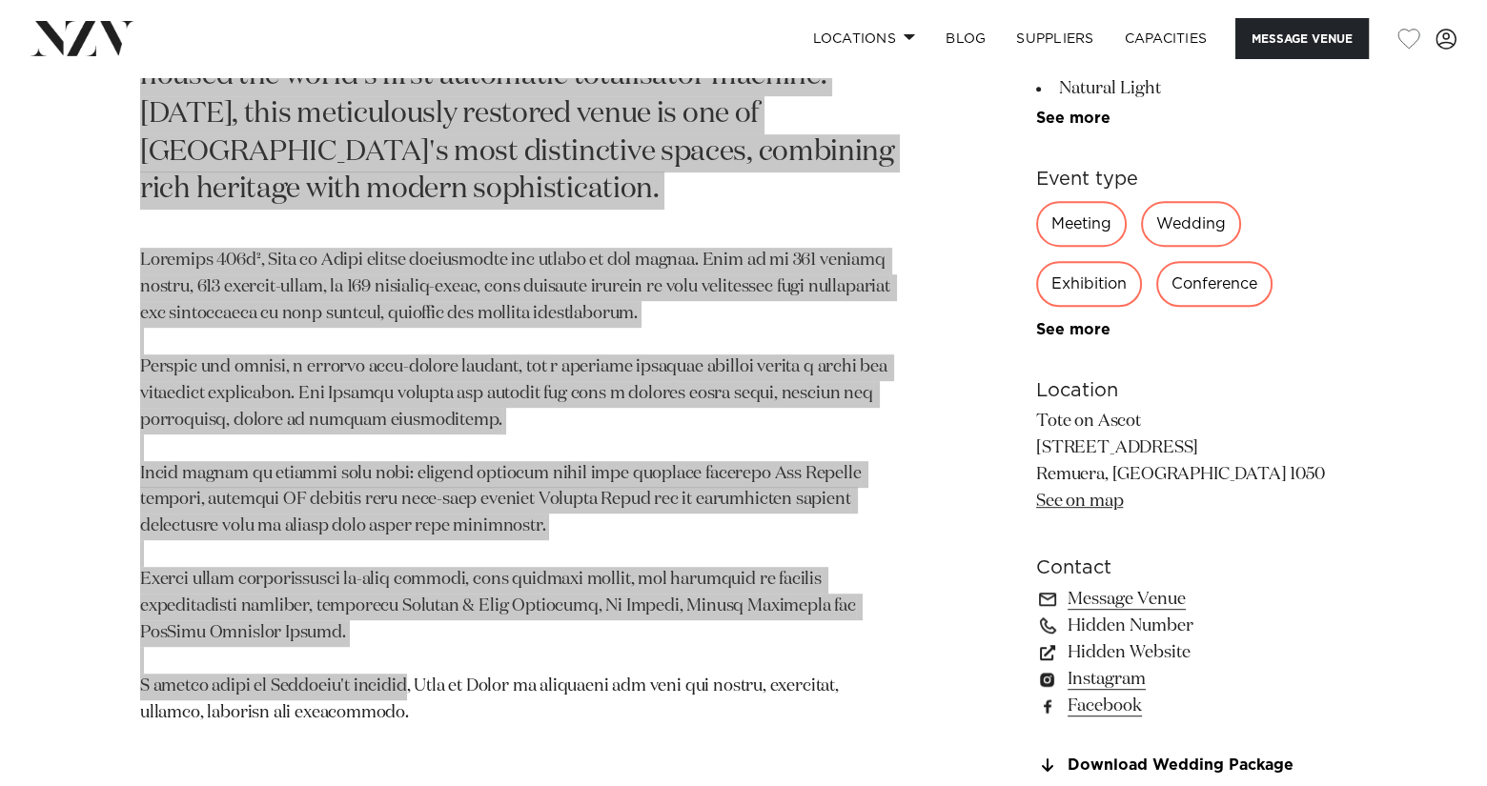
scroll to position [1017, 0]
